Goal: Navigation & Orientation: Find specific page/section

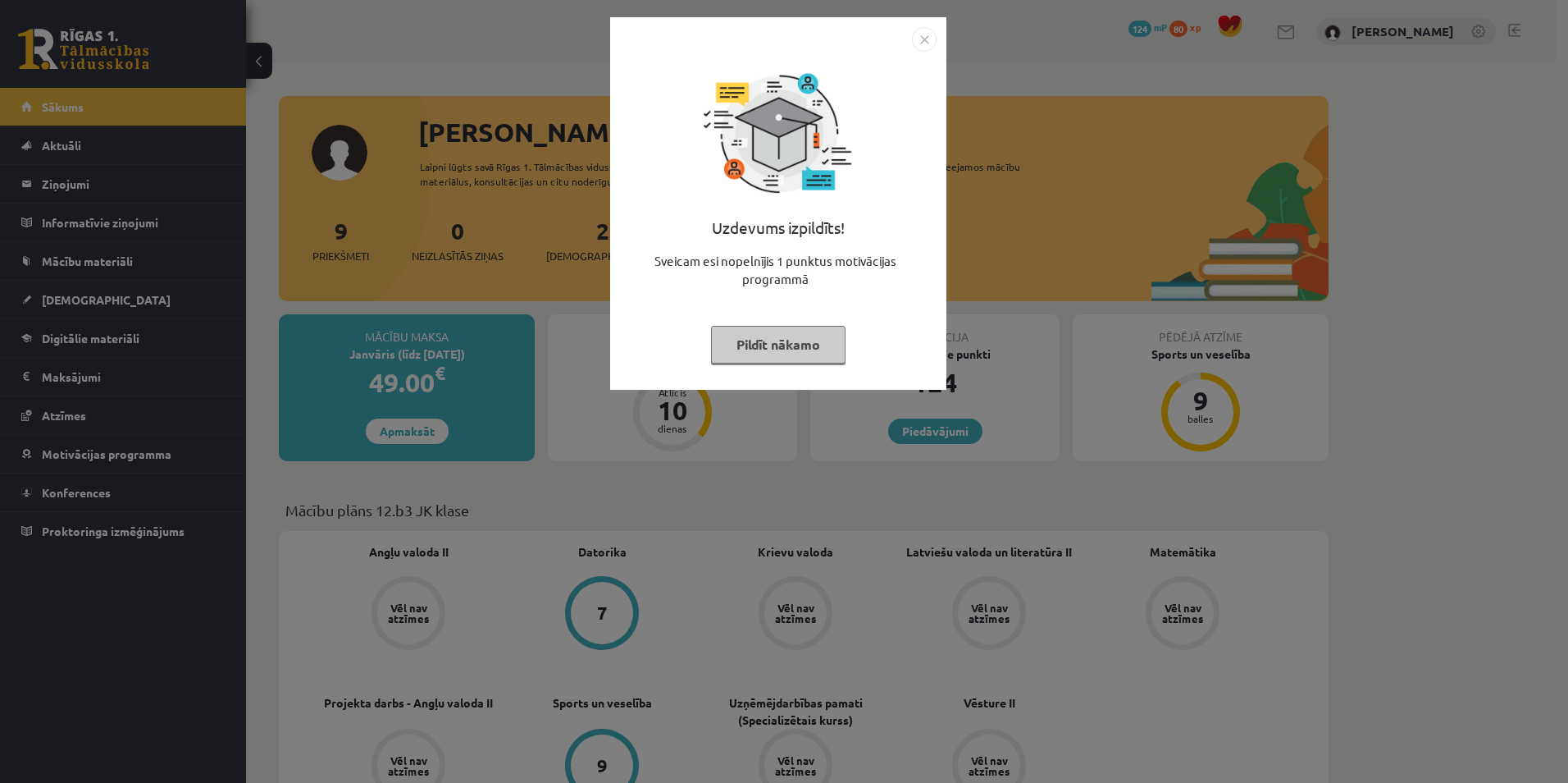
click at [809, 329] on button "Pildīt nākamo" at bounding box center [778, 344] width 134 height 37
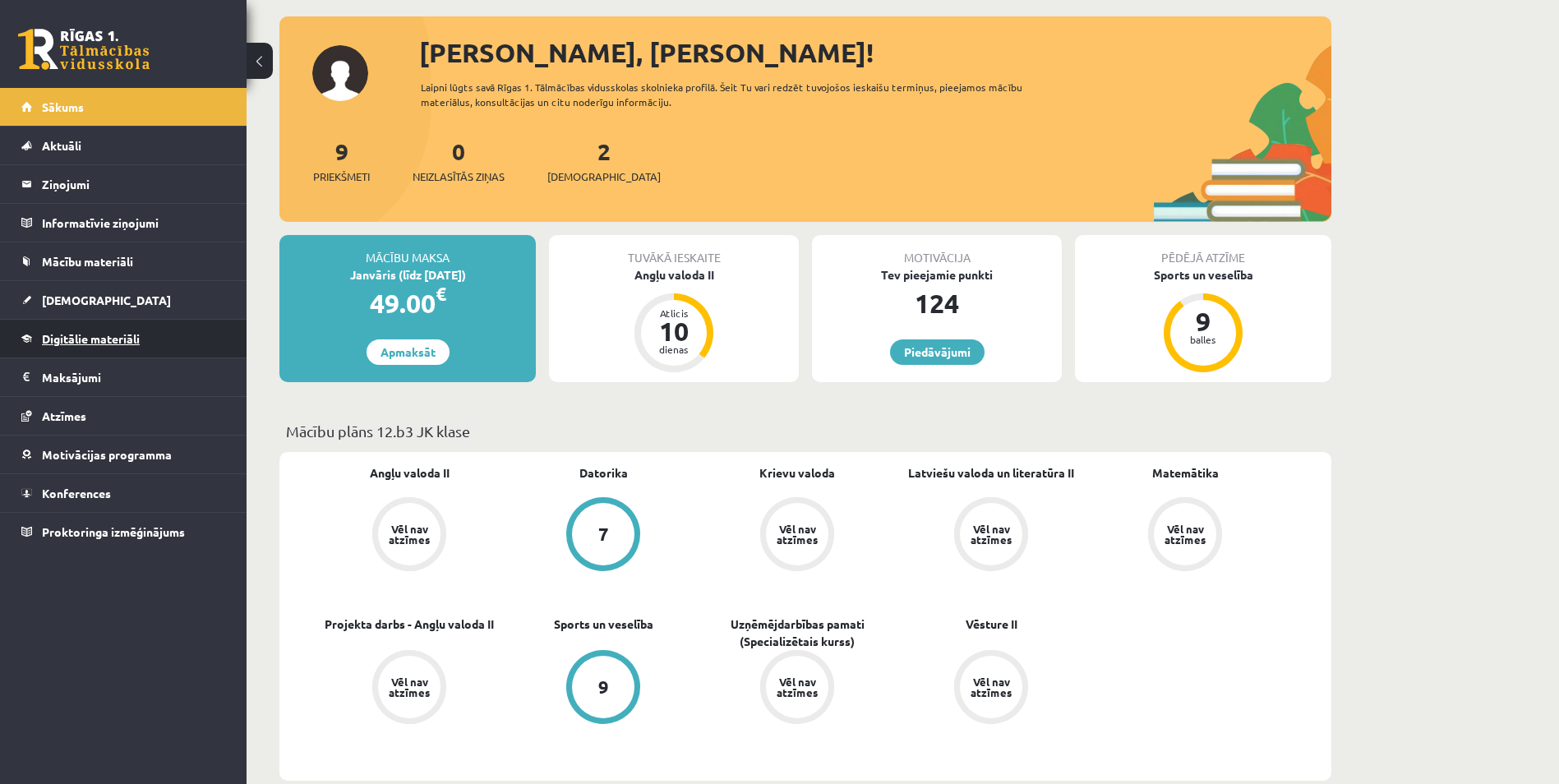
scroll to position [83, 0]
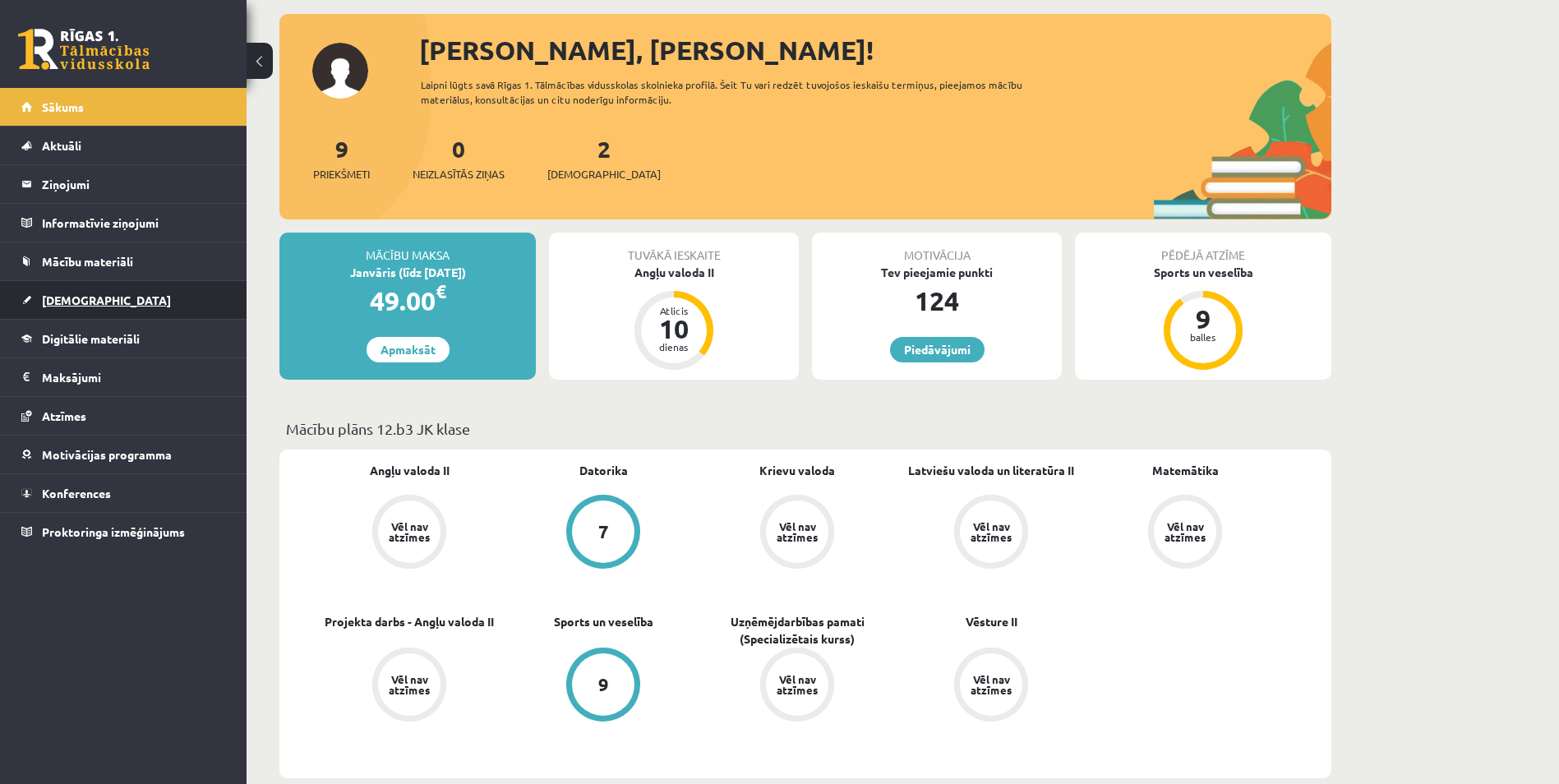
click at [79, 302] on span "[DEMOGRAPHIC_DATA]" at bounding box center [107, 299] width 129 height 14
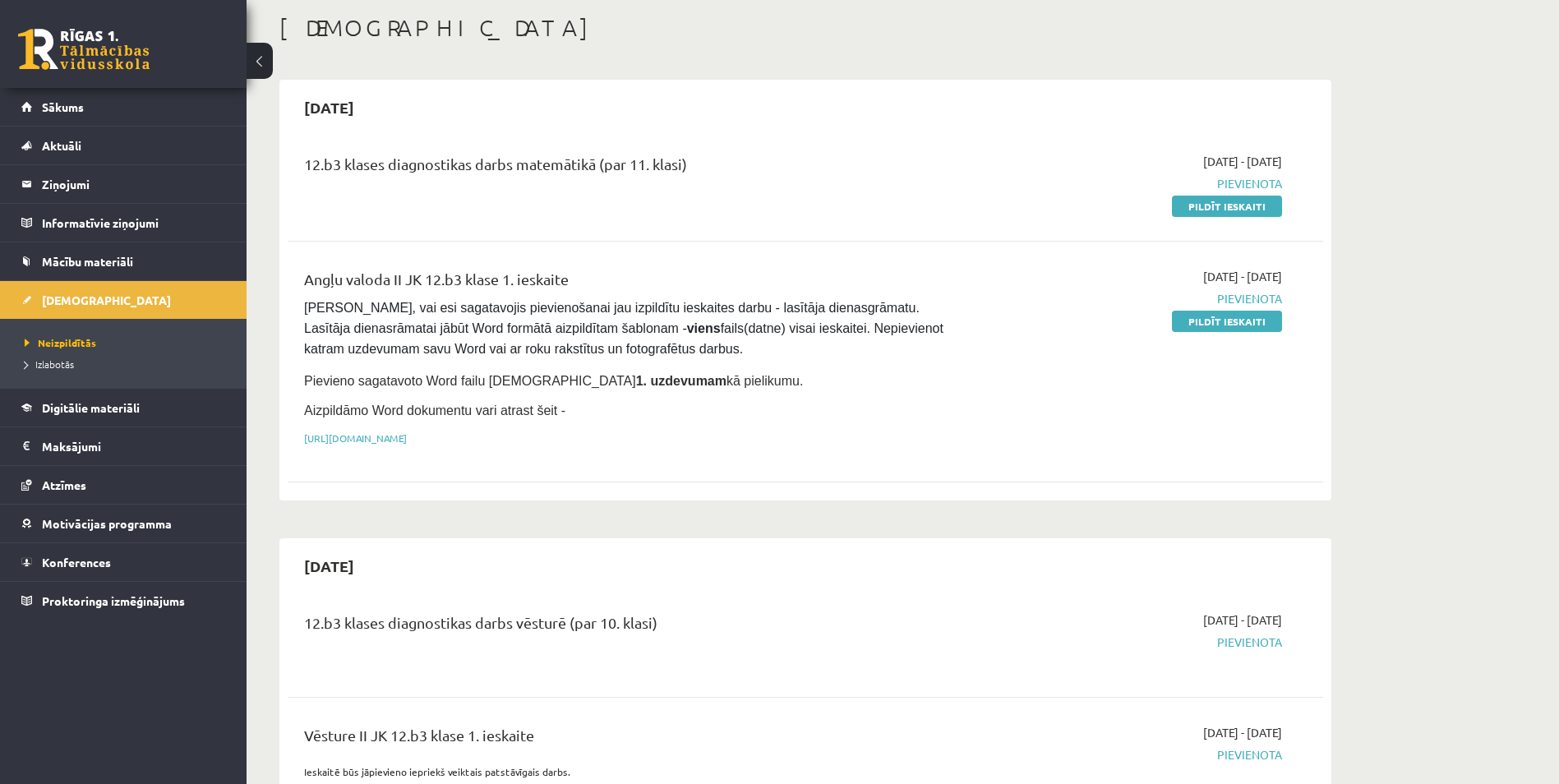
click at [70, 355] on li "Izlabotās" at bounding box center [128, 364] width 206 height 21
click at [66, 361] on span "Izlabotās" at bounding box center [54, 364] width 58 height 13
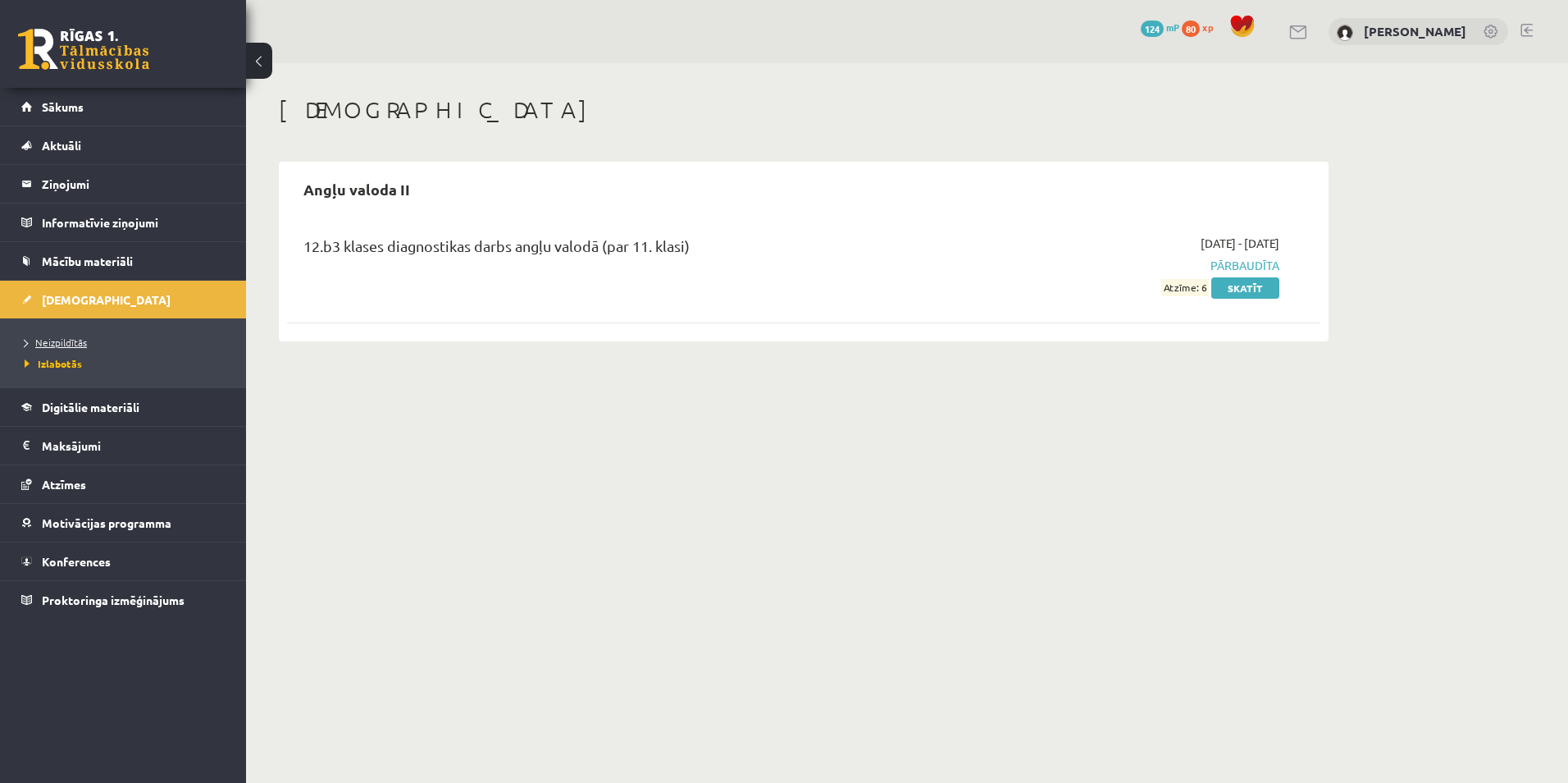
click at [64, 340] on span "Neizpildītās" at bounding box center [56, 343] width 62 height 13
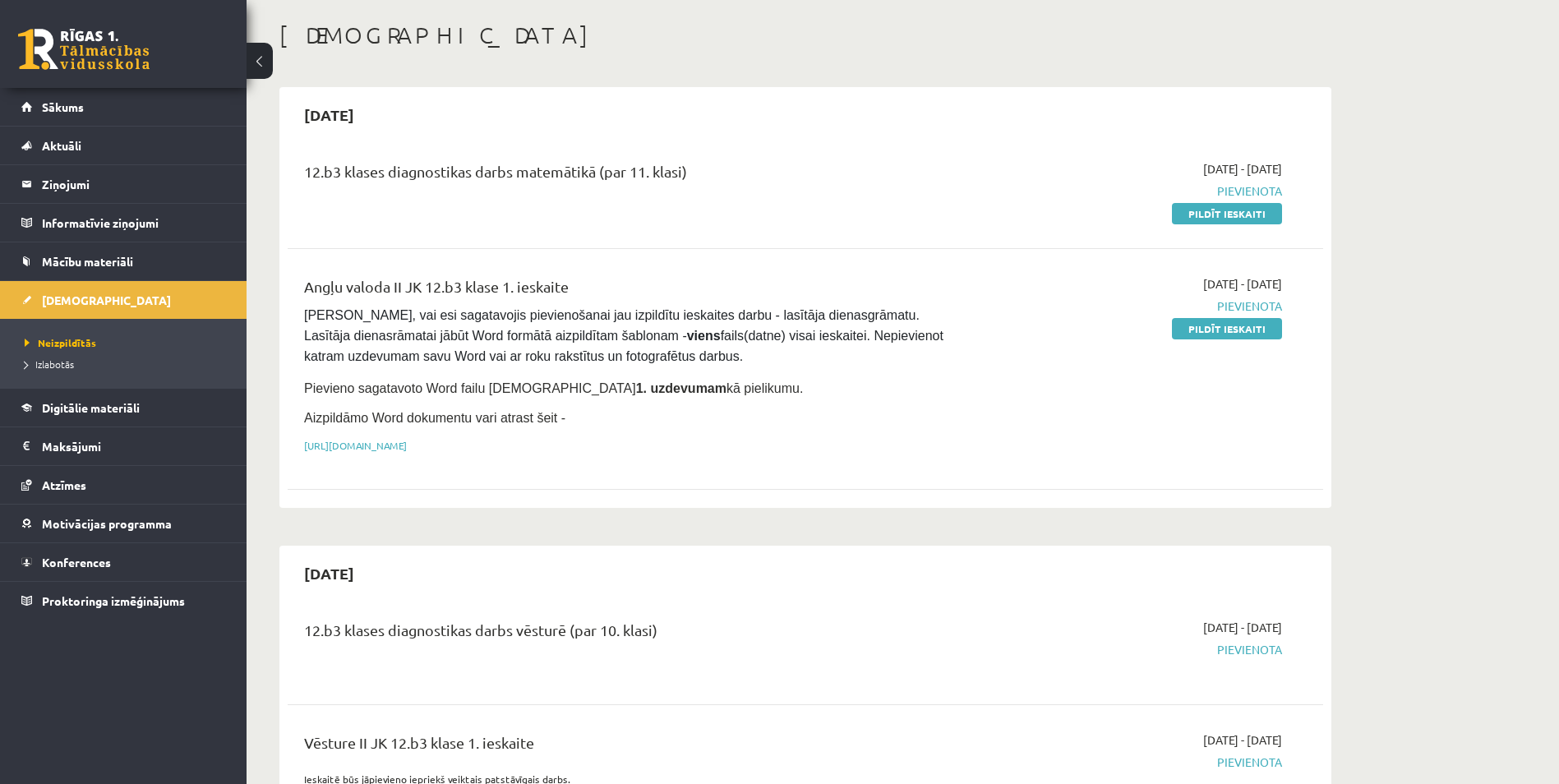
scroll to position [83, 0]
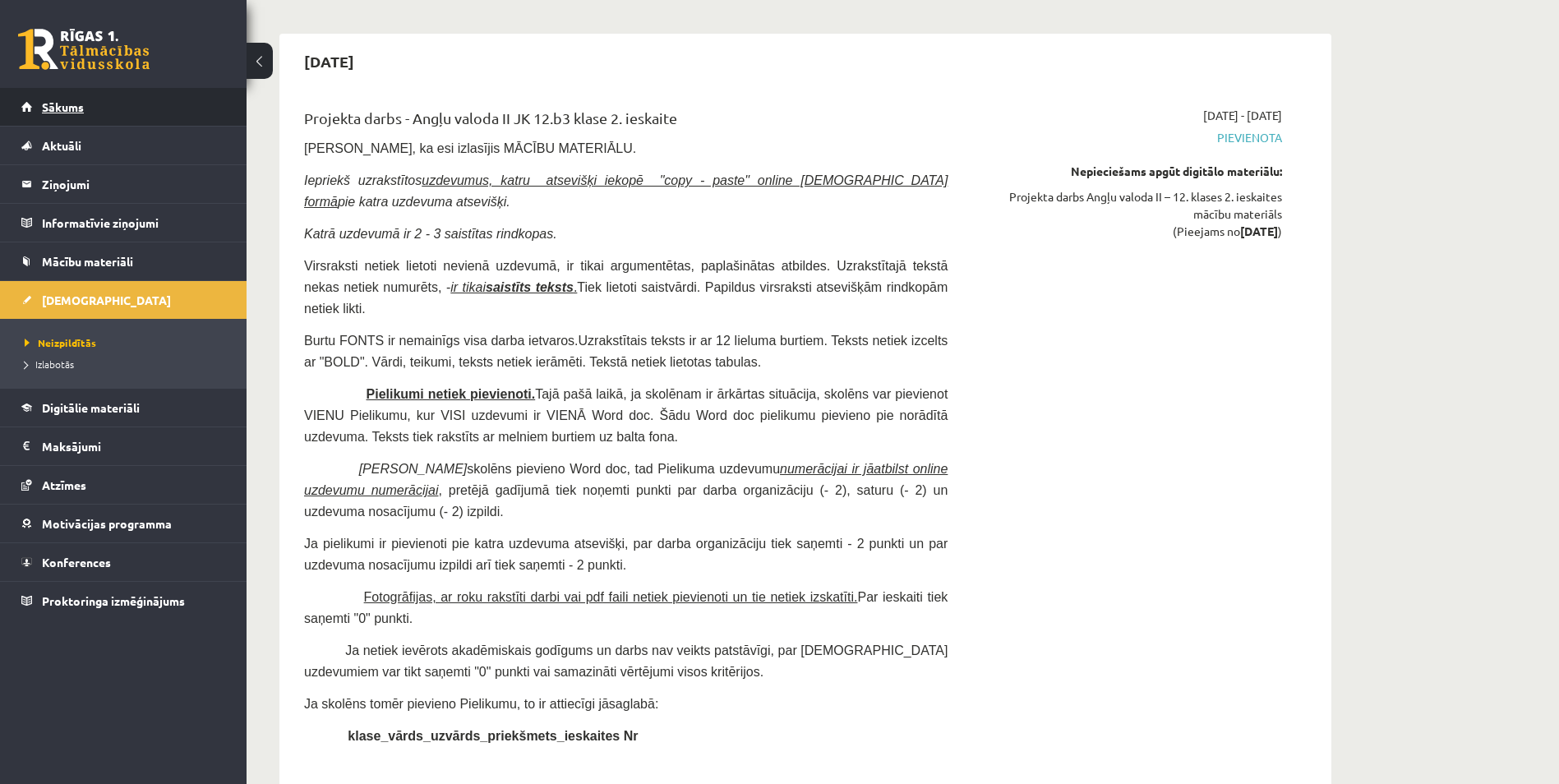
click at [111, 103] on link "Sākums" at bounding box center [123, 106] width 205 height 37
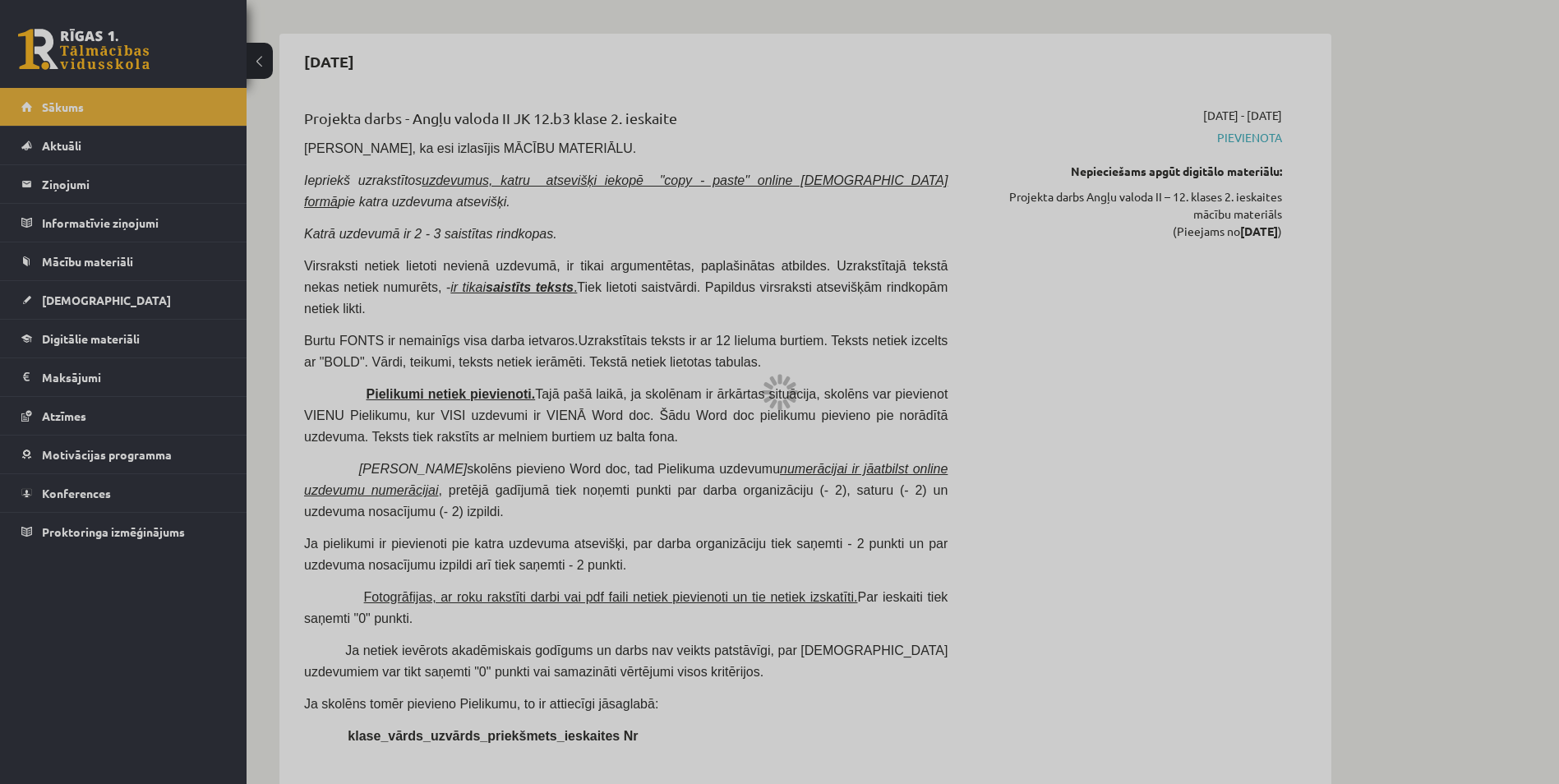
scroll to position [1766, 0]
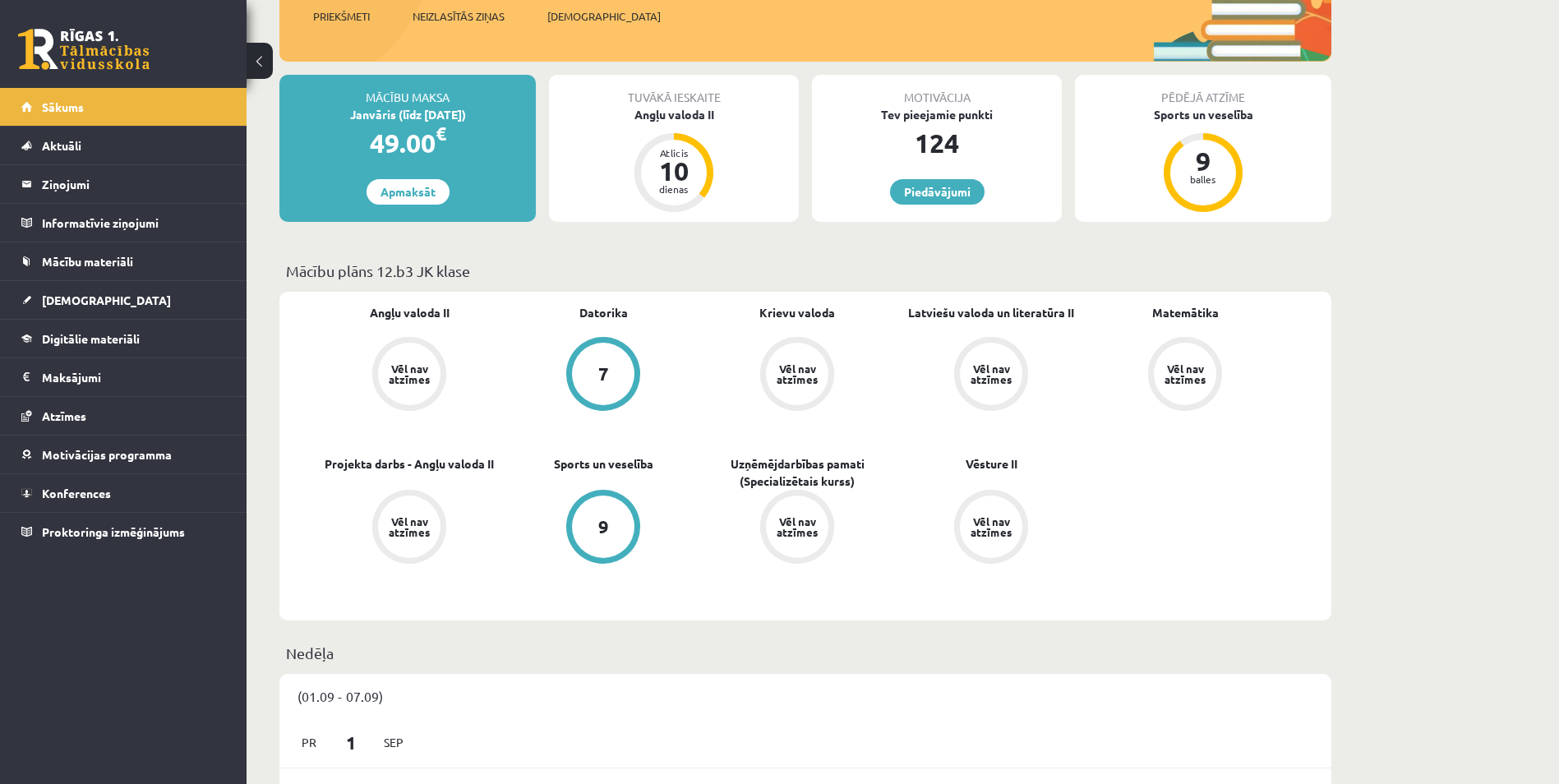
scroll to position [247, 0]
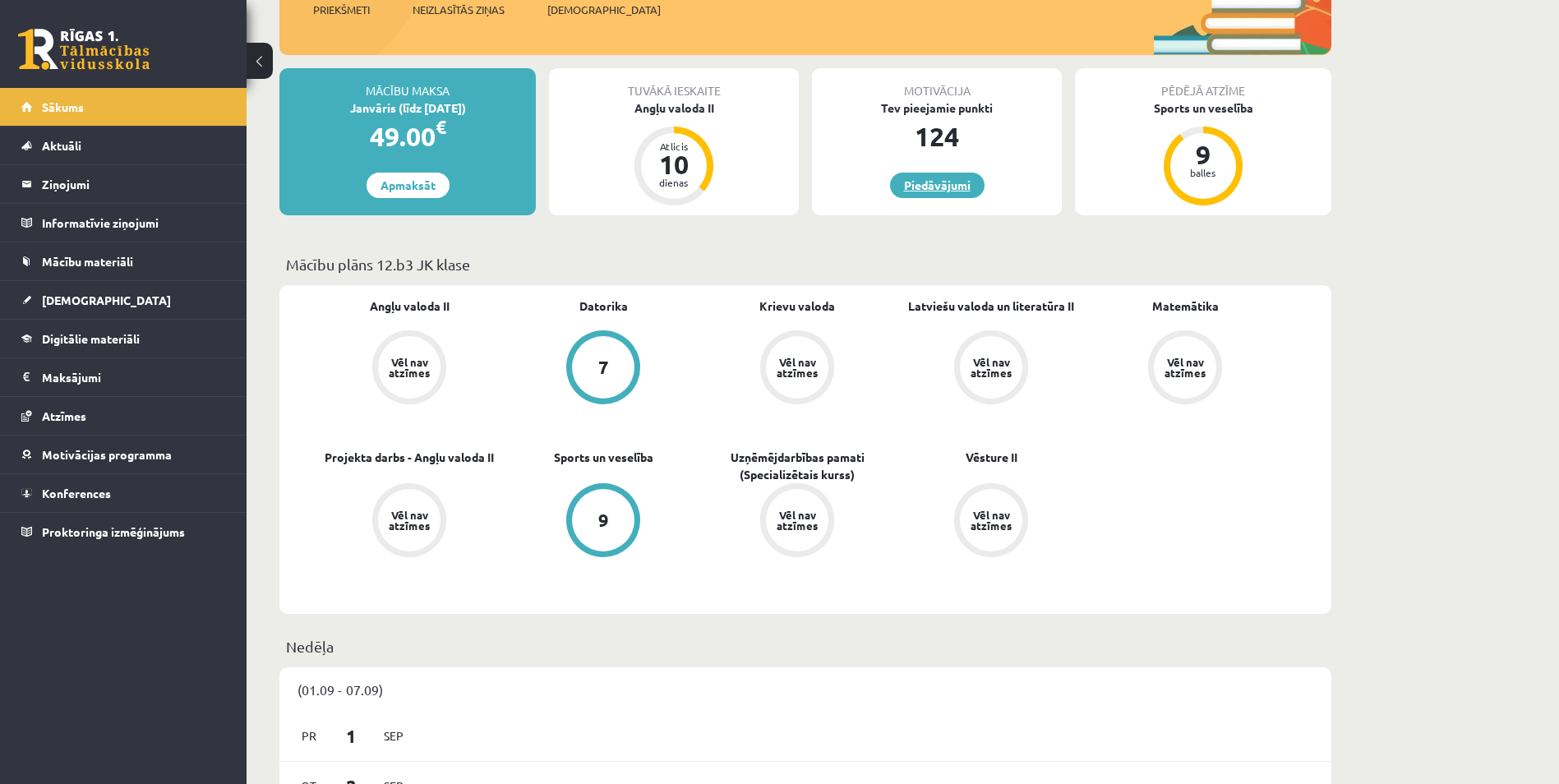
click at [915, 180] on link "Piedāvājumi" at bounding box center [937, 185] width 94 height 26
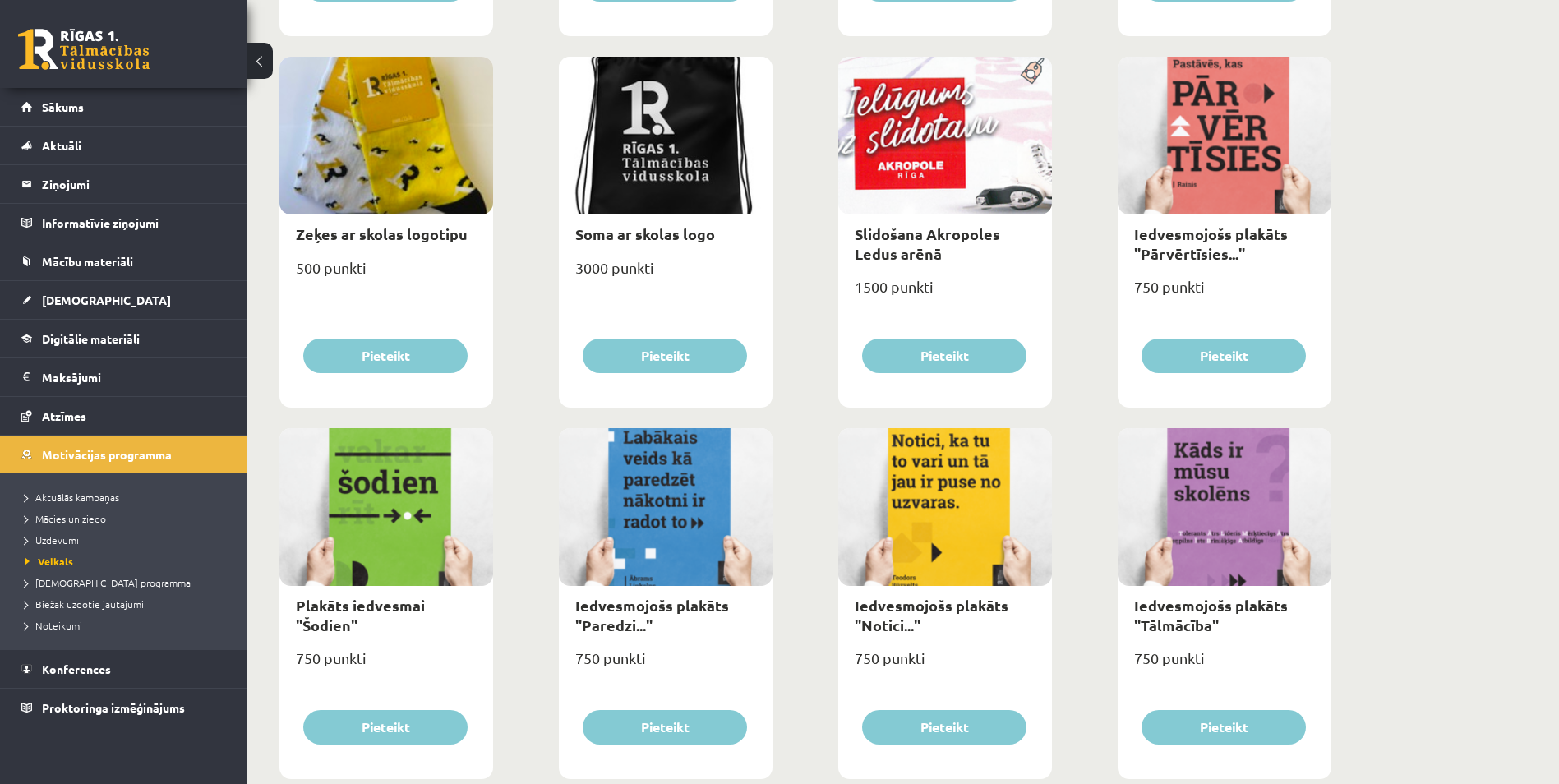
scroll to position [1740, 0]
